Goal: Transaction & Acquisition: Purchase product/service

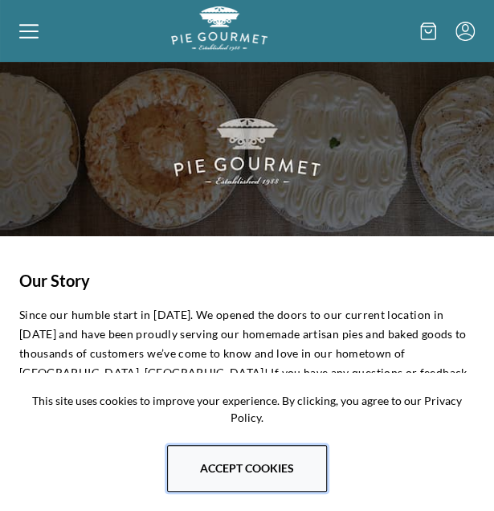
click at [291, 460] on button "Accept cookies" at bounding box center [247, 468] width 160 height 47
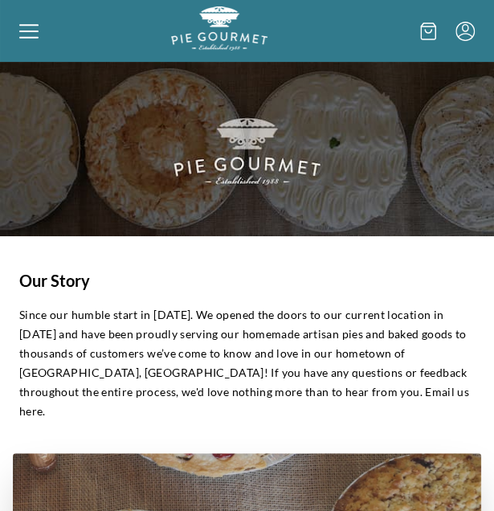
click at [25, 36] on icon at bounding box center [28, 31] width 19 height 19
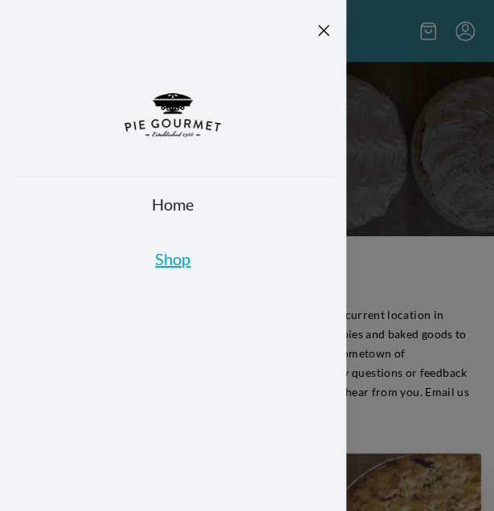
click at [173, 260] on link "Shop" at bounding box center [173, 259] width 321 height 23
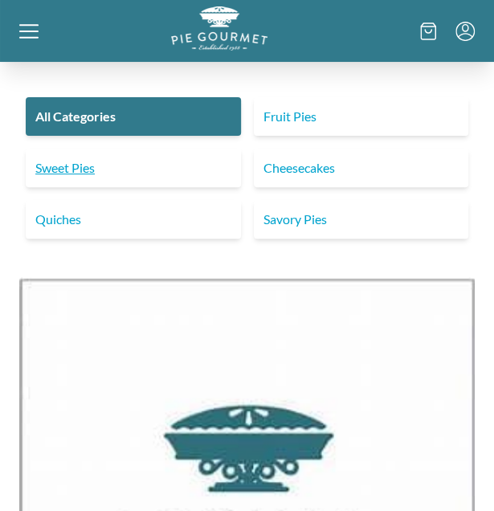
click at [104, 175] on link "Sweet Pies" at bounding box center [133, 168] width 215 height 39
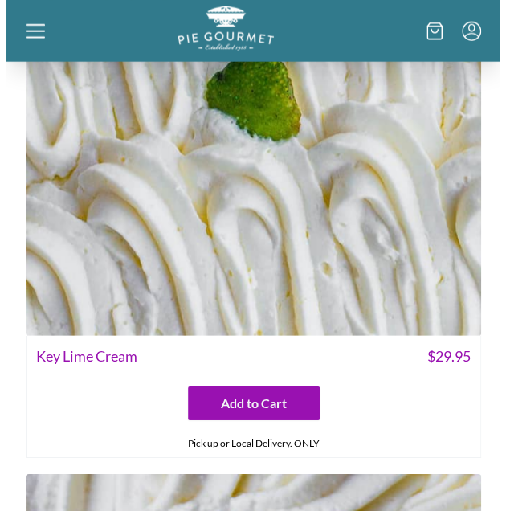
scroll to position [1045, 0]
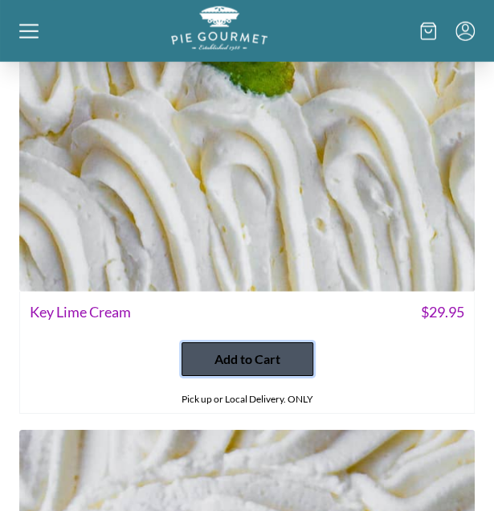
click at [262, 352] on span "Add to Cart" at bounding box center [248, 359] width 66 height 19
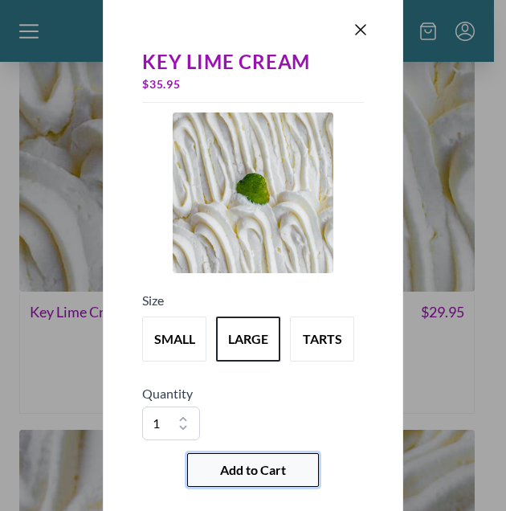
click at [283, 475] on span "Add to Cart" at bounding box center [253, 470] width 66 height 19
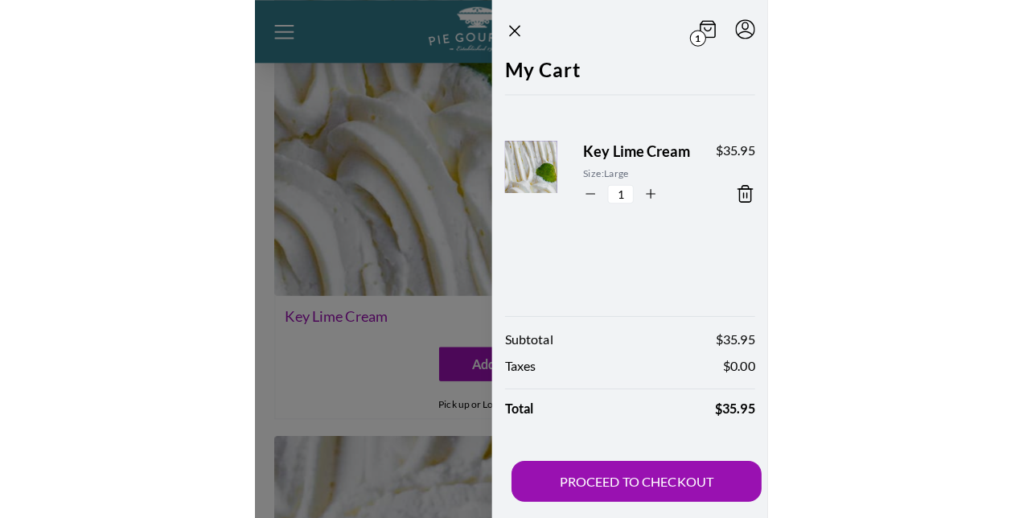
scroll to position [937, 0]
